Goal: Task Accomplishment & Management: Complete application form

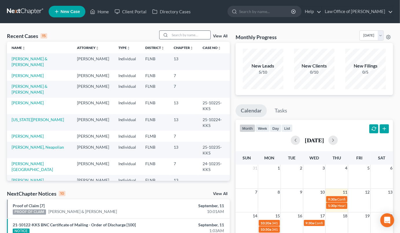
click at [197, 34] on input "search" at bounding box center [190, 35] width 41 height 8
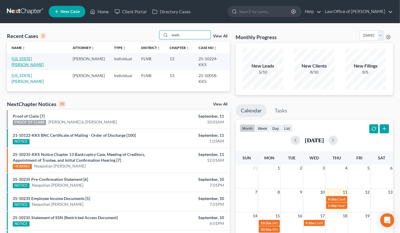
type input "wash"
click at [37, 59] on link "[US_STATE][PERSON_NAME]" at bounding box center [28, 61] width 32 height 11
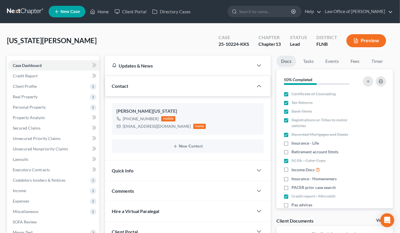
scroll to position [78, 0]
click at [35, 107] on span "Personal Property" at bounding box center [29, 107] width 33 height 5
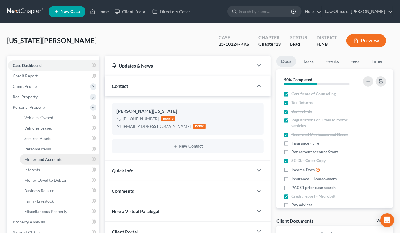
click at [59, 160] on span "Money and Accounts" at bounding box center [43, 159] width 38 height 5
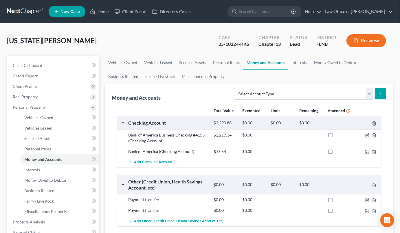
scroll to position [96, 0]
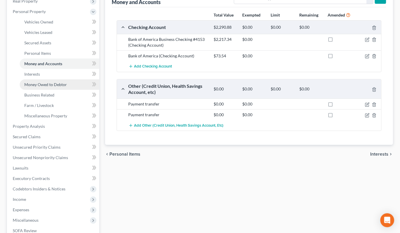
click at [39, 81] on link "Money Owed to Debtor" at bounding box center [60, 84] width 80 height 10
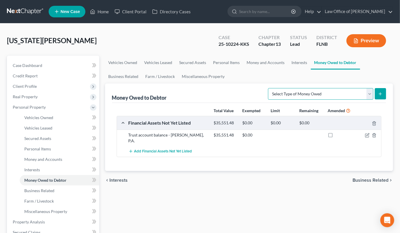
select select "financial_assets_not_yet_listed"
click option "Financial Assets Not Yet Listed (A/B: 35)" at bounding box center [0, 0] width 0 height 0
click at [382, 93] on icon "submit" at bounding box center [380, 94] width 5 height 5
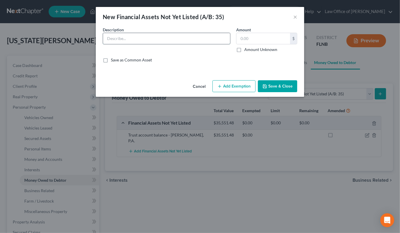
click at [200, 34] on input "text" at bounding box center [166, 38] width 127 height 11
type input "Refund due from prior Chapter 13 case"
type input "7,400.00"
click at [268, 85] on button "Save & Close" at bounding box center [277, 86] width 39 height 12
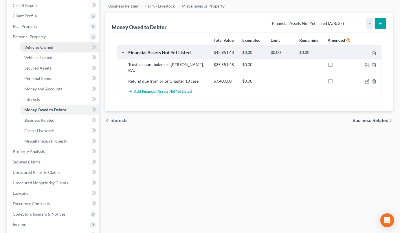
scroll to position [96, 0]
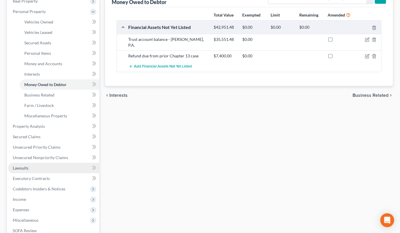
click at [30, 170] on link "Lawsuits" at bounding box center [53, 168] width 91 height 10
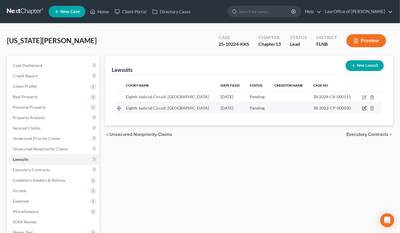
click at [366, 110] on icon "button" at bounding box center [364, 108] width 3 height 3
select select "9"
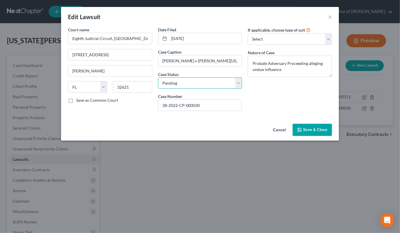
select select "2"
click option "Concluded" at bounding box center [0, 0] width 0 height 0
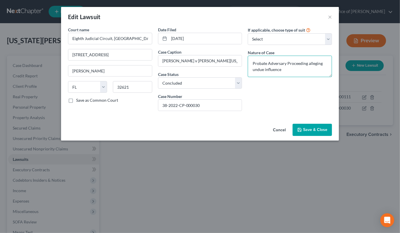
click at [304, 72] on textarea "Probate Adversary Proceeding alleging undue influence" at bounding box center [290, 66] width 84 height 21
type textarea "Probate Adversary Proceeding alleging undue influence - dismissed with prejudice"
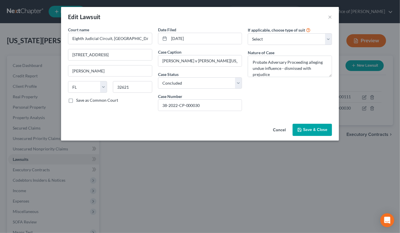
click at [308, 128] on span "Save & Close" at bounding box center [315, 129] width 24 height 5
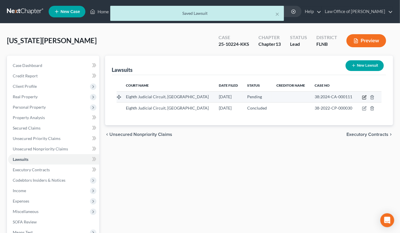
click at [365, 97] on icon "button" at bounding box center [365, 96] width 3 height 3
select select "9"
select select "0"
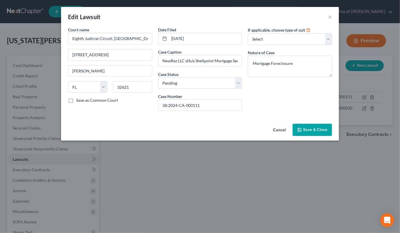
click at [306, 130] on span "Save & Close" at bounding box center [315, 129] width 24 height 5
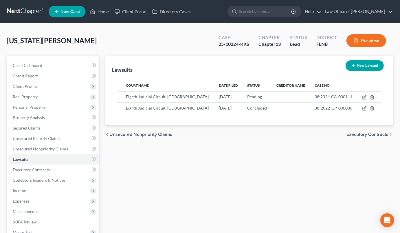
scroll to position [85, 0]
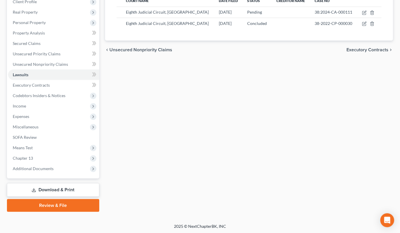
click at [63, 190] on link "Download & Print" at bounding box center [53, 190] width 92 height 14
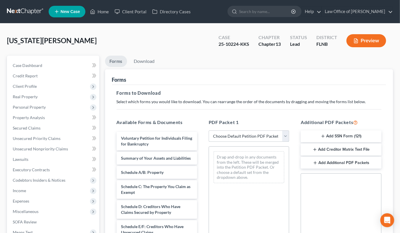
select select "10"
click option "All remaining schedules & statements" at bounding box center [0, 0] width 0 height 0
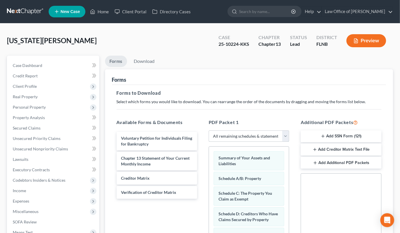
scroll to position [124, 0]
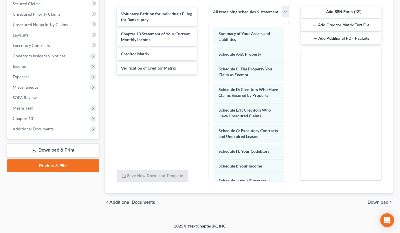
click at [377, 203] on span "Download" at bounding box center [378, 202] width 21 height 5
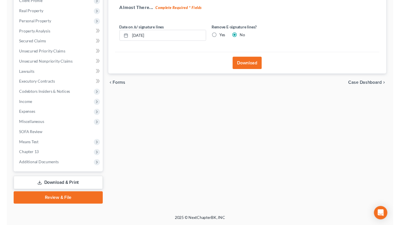
scroll to position [85, 0]
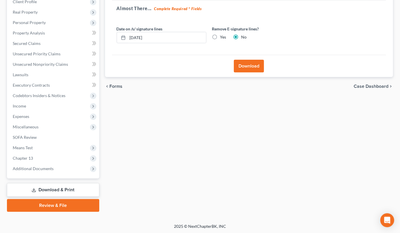
click at [220, 38] on label "Yes" at bounding box center [223, 37] width 6 height 6
click at [223, 38] on input "Yes" at bounding box center [225, 36] width 4 height 4
radio input "true"
radio input "false"
click at [243, 68] on button "Download" at bounding box center [249, 66] width 30 height 13
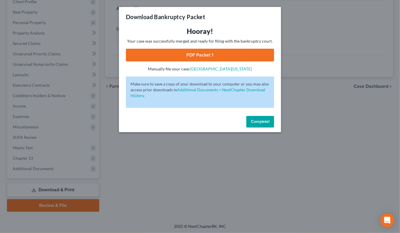
click at [161, 58] on link "PDF Packet 1" at bounding box center [200, 55] width 148 height 13
